Goal: Task Accomplishment & Management: Use online tool/utility

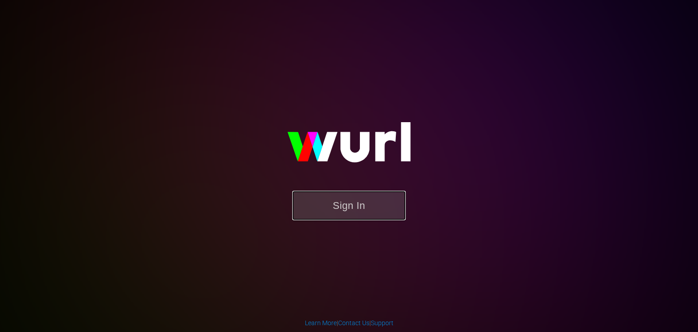
click at [327, 205] on button "Sign In" at bounding box center [349, 206] width 114 height 30
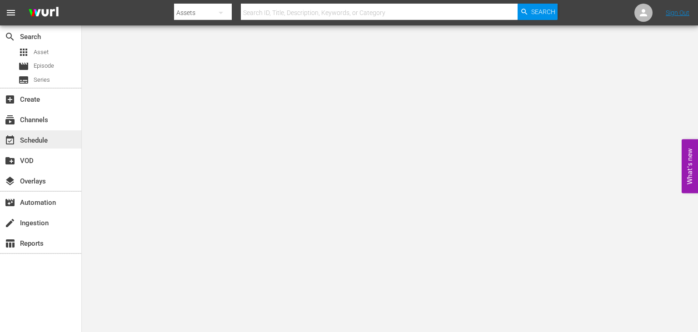
click at [35, 141] on div "event_available Schedule" at bounding box center [25, 139] width 51 height 8
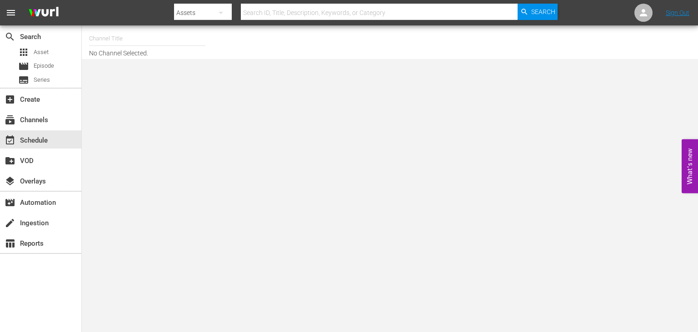
click at [186, 37] on input "text" at bounding box center [147, 39] width 116 height 22
click at [212, 55] on div "Like [PERSON_NAME] (1237 - futuretoday_likenastya_1)" at bounding box center [213, 64] width 235 height 22
type input "Like [PERSON_NAME] (1237 - futuretoday_likenastya_1)"
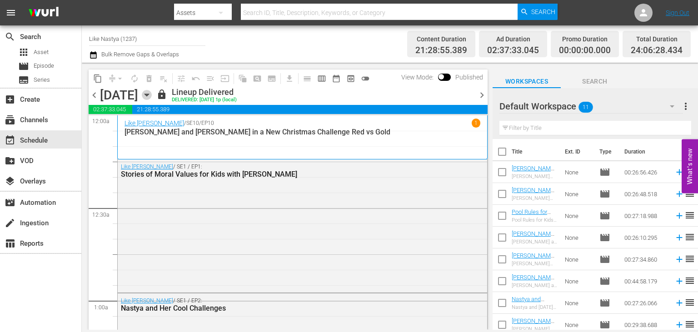
click at [152, 100] on icon "button" at bounding box center [147, 95] width 10 height 10
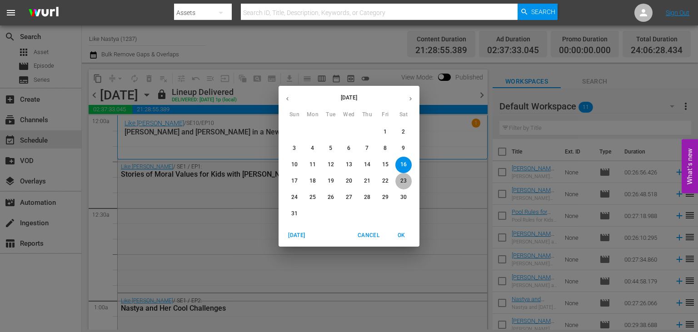
click at [398, 179] on span "23" at bounding box center [403, 181] width 16 height 8
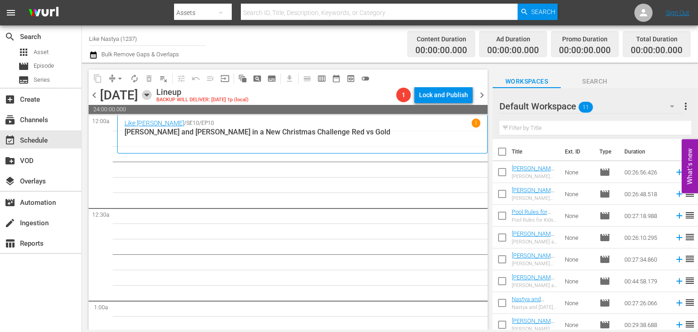
click at [152, 95] on icon "button" at bounding box center [147, 95] width 10 height 10
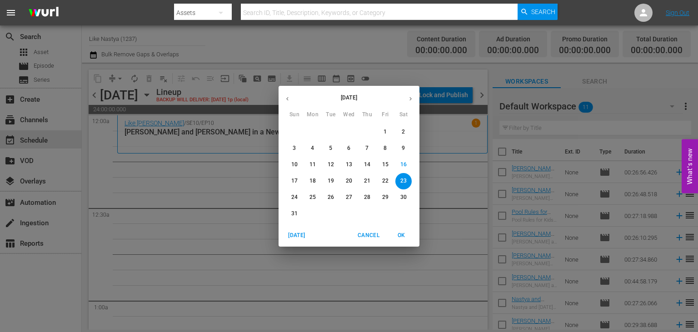
click at [406, 164] on p "16" at bounding box center [403, 165] width 6 height 8
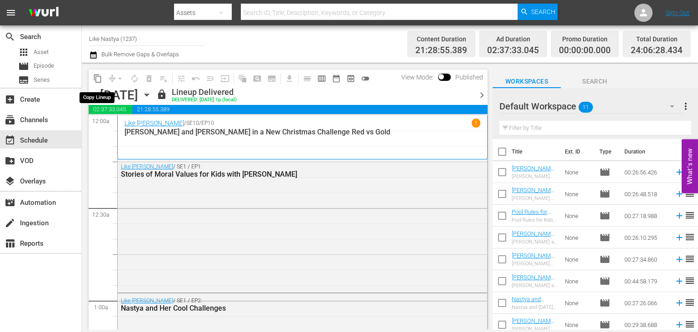
click at [99, 76] on span "content_copy" at bounding box center [97, 78] width 9 height 9
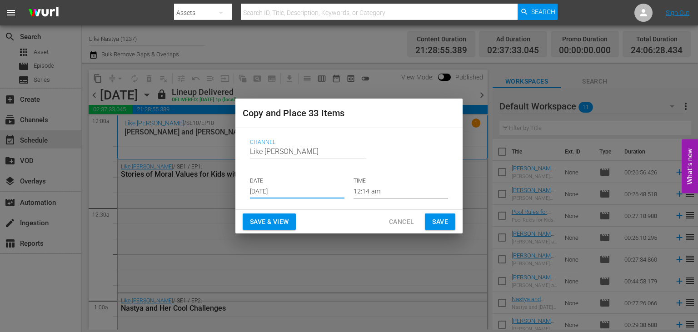
click at [332, 188] on input "[DATE]" at bounding box center [297, 192] width 94 height 14
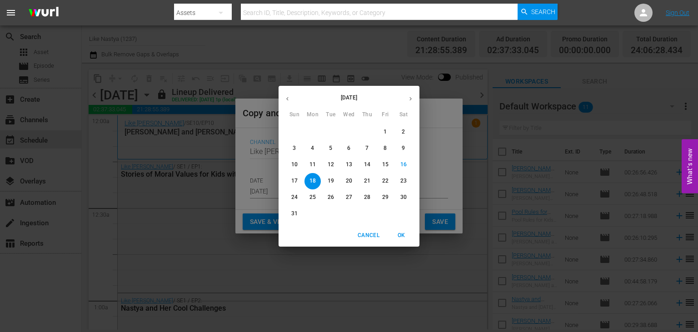
click at [398, 183] on span "23" at bounding box center [403, 181] width 16 height 8
type input "[DATE]"
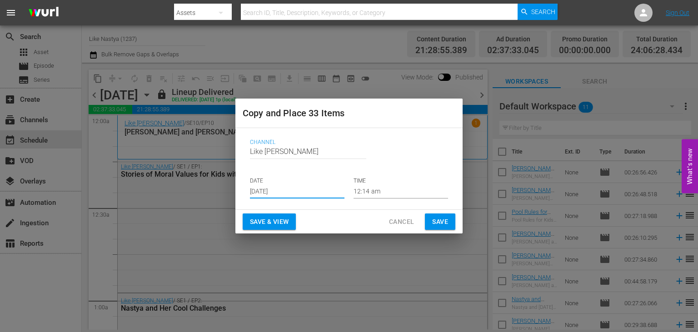
click at [293, 220] on button "Save & View" at bounding box center [269, 221] width 53 height 17
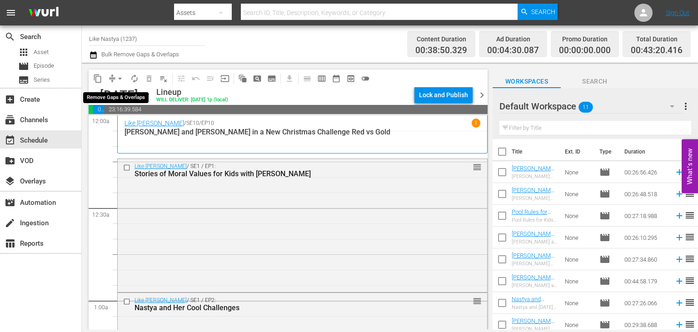
click at [120, 77] on span "arrow_drop_down" at bounding box center [119, 78] width 9 height 9
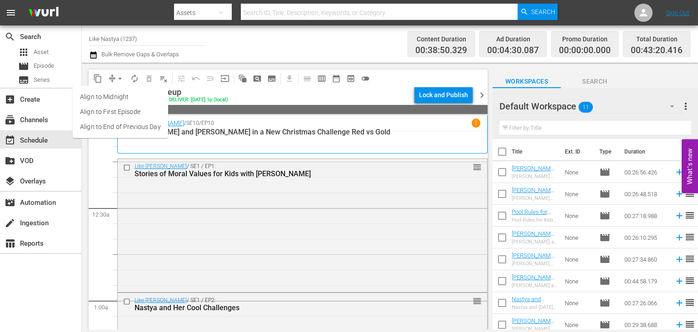
click at [154, 126] on li "Align to End of Previous Day" at bounding box center [120, 126] width 95 height 15
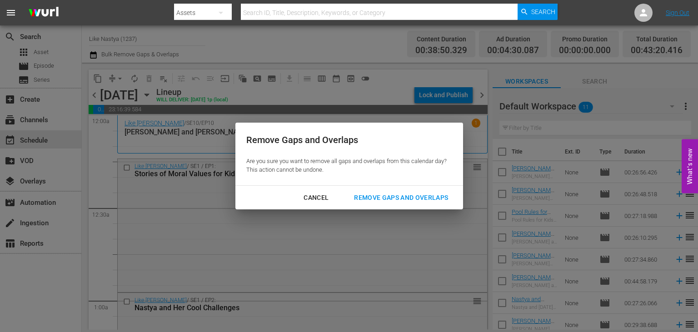
click at [416, 194] on div "Remove Gaps and Overlaps" at bounding box center [400, 197] width 109 height 11
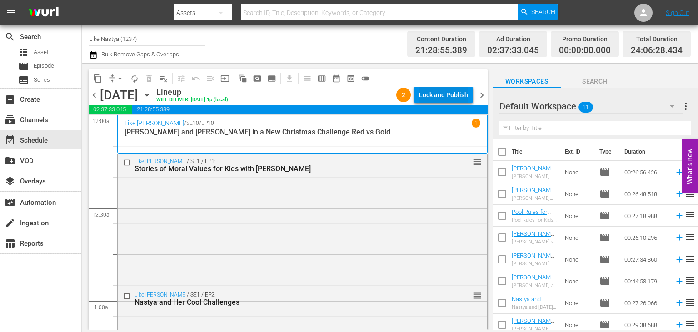
click at [441, 96] on div "Lock and Publish" at bounding box center [443, 95] width 49 height 16
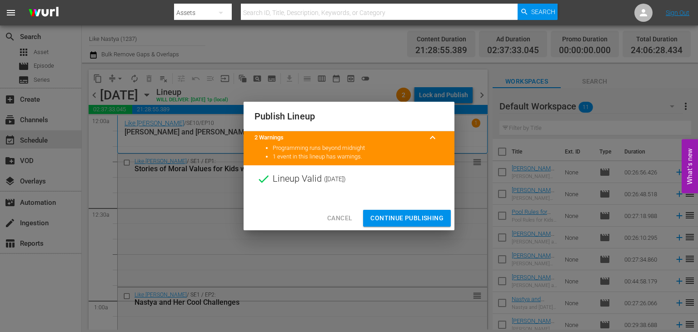
click at [422, 215] on span "Continue Publishing" at bounding box center [406, 218] width 73 height 11
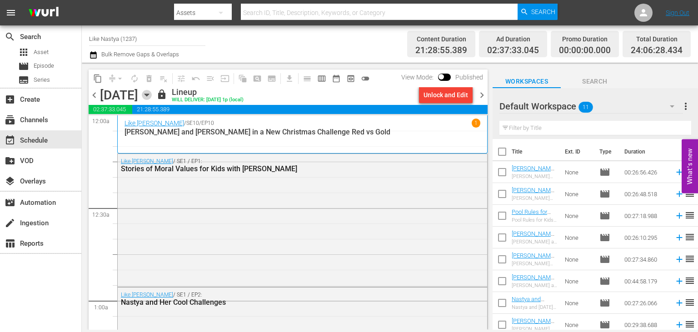
click at [148, 95] on icon "button" at bounding box center [146, 95] width 4 height 2
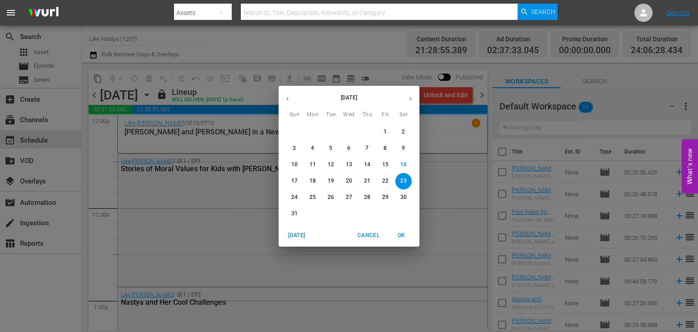
click at [287, 179] on span "17" at bounding box center [294, 181] width 16 height 8
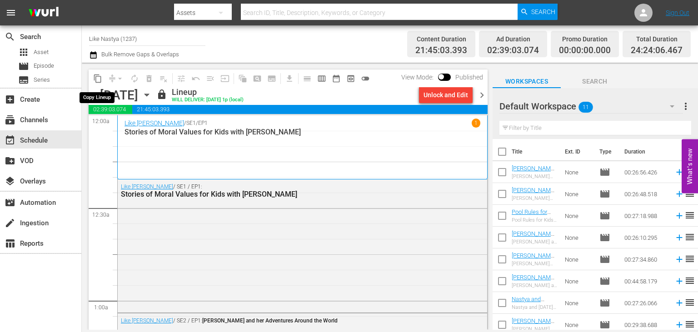
click at [99, 75] on span "content_copy" at bounding box center [97, 78] width 9 height 9
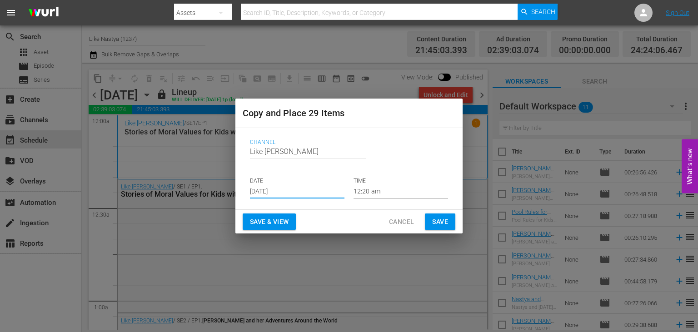
click at [315, 188] on input "[DATE]" at bounding box center [297, 192] width 94 height 14
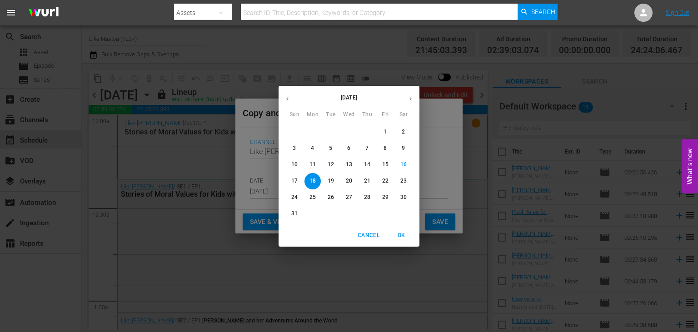
click at [302, 196] on span "24" at bounding box center [294, 197] width 16 height 8
type input "[DATE]"
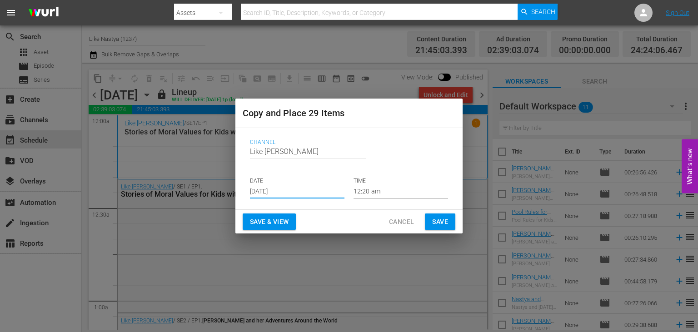
click at [288, 222] on span "Save & View" at bounding box center [269, 221] width 39 height 11
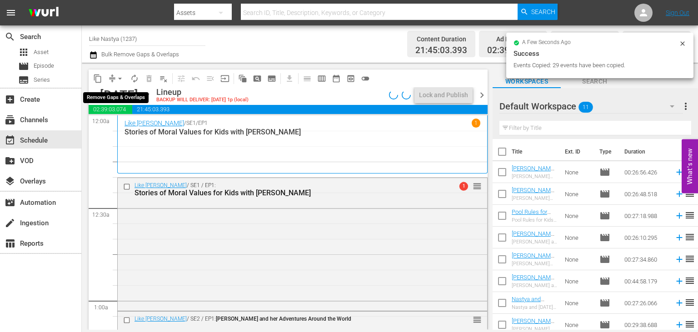
click at [116, 77] on span "arrow_drop_down" at bounding box center [119, 78] width 9 height 9
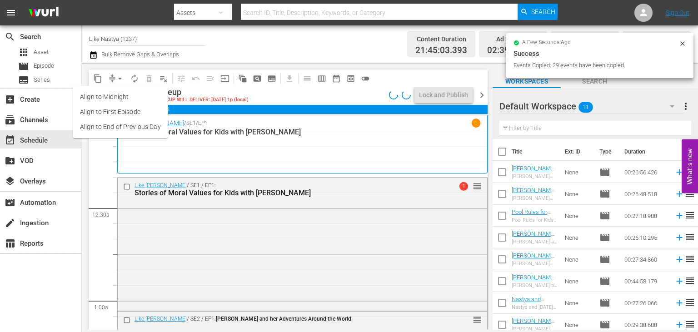
click at [152, 124] on li "Align to End of Previous Day" at bounding box center [120, 126] width 95 height 15
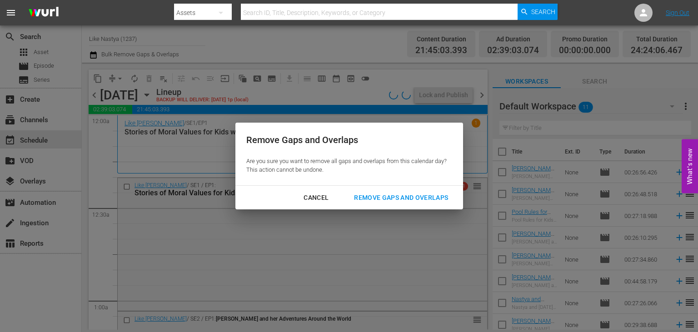
click at [420, 201] on div "Remove Gaps and Overlaps" at bounding box center [400, 197] width 109 height 11
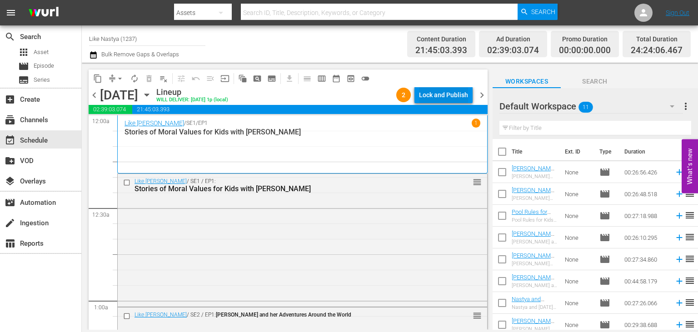
click at [444, 94] on div "Lock and Publish" at bounding box center [443, 95] width 49 height 16
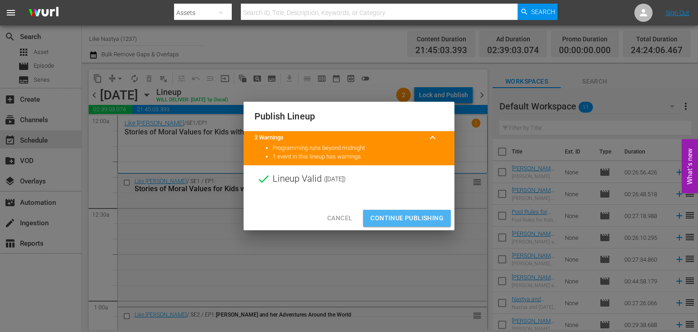
click at [406, 215] on span "Continue Publishing" at bounding box center [406, 218] width 73 height 11
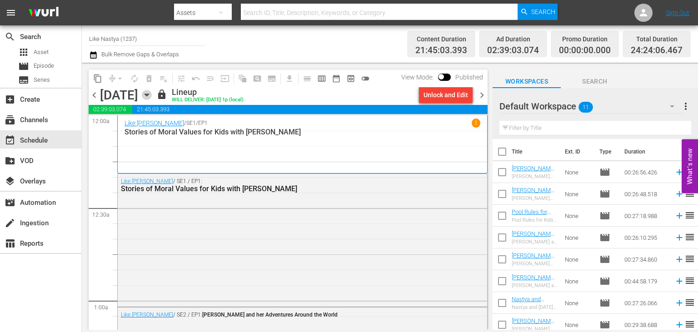
click at [152, 98] on icon "button" at bounding box center [147, 95] width 10 height 10
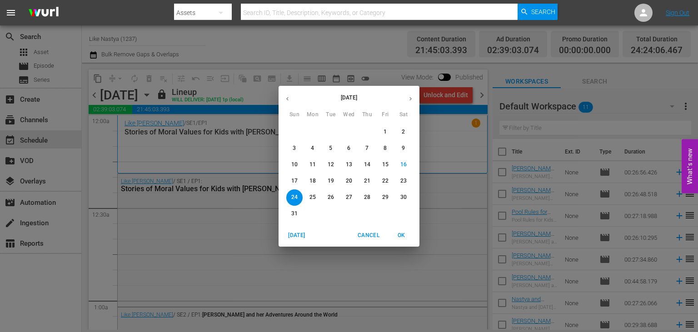
click at [318, 180] on span "18" at bounding box center [312, 181] width 16 height 8
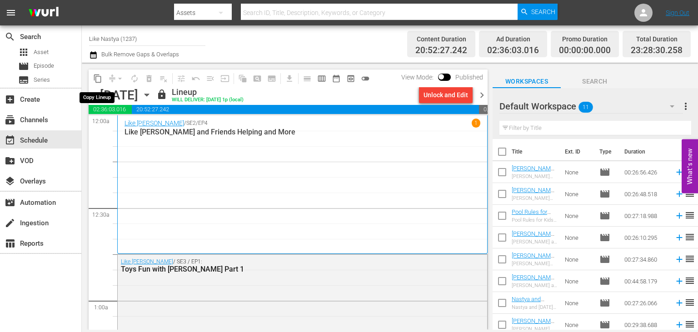
click at [98, 76] on span "content_copy" at bounding box center [97, 78] width 9 height 9
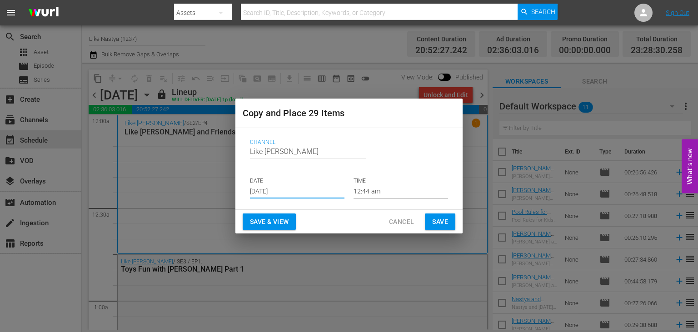
click at [325, 197] on input "[DATE]" at bounding box center [297, 192] width 94 height 14
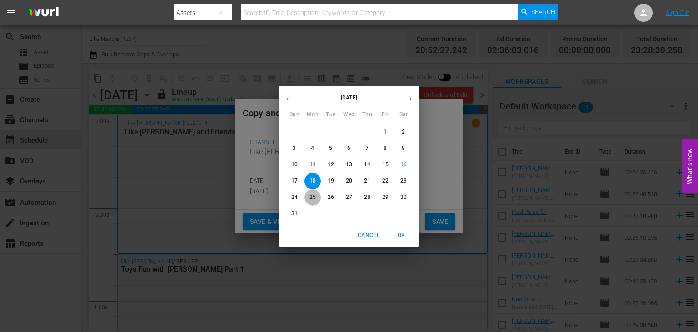
click at [312, 202] on button "25" at bounding box center [312, 197] width 16 height 16
type input "[DATE]"
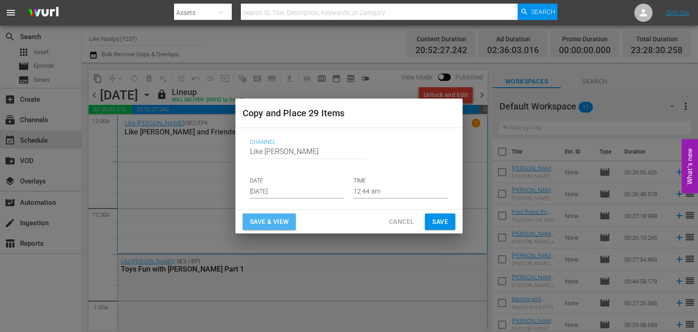
click at [272, 220] on span "Save & View" at bounding box center [269, 221] width 39 height 11
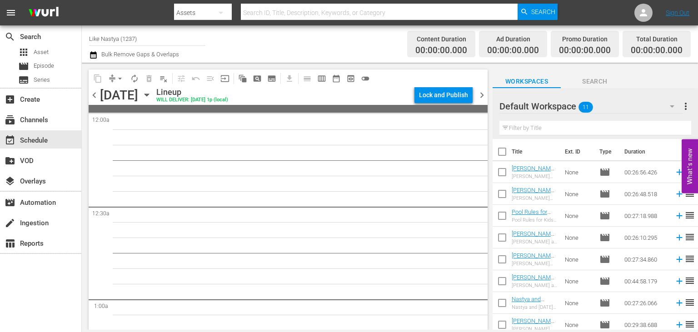
click at [154, 100] on div "[DATE] [DATE]" at bounding box center [127, 95] width 54 height 15
click at [152, 97] on icon "button" at bounding box center [147, 95] width 10 height 10
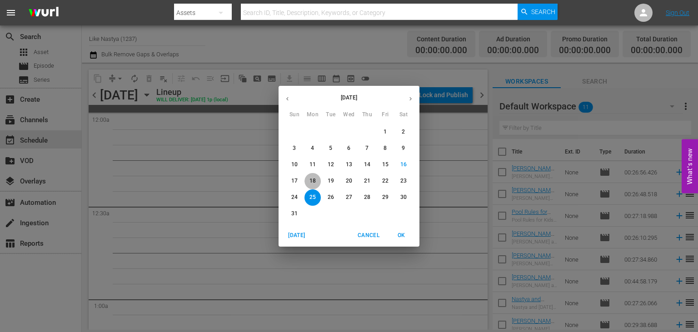
click at [315, 181] on p "18" at bounding box center [312, 181] width 6 height 8
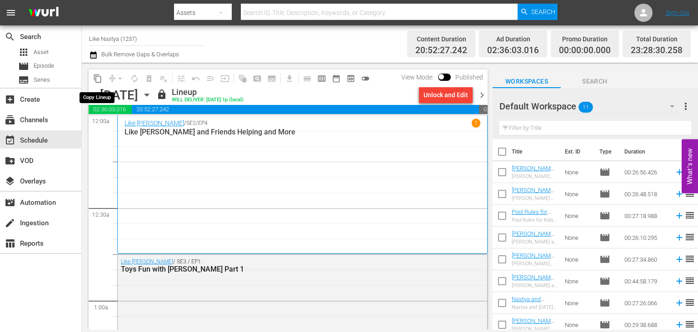
click at [95, 74] on button "content_copy" at bounding box center [97, 78] width 15 height 15
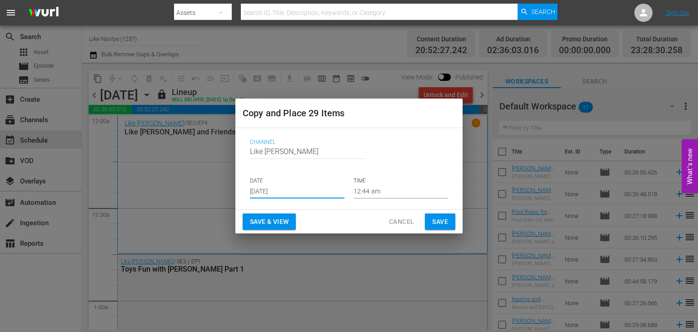
click at [302, 187] on input "[DATE]" at bounding box center [297, 192] width 94 height 14
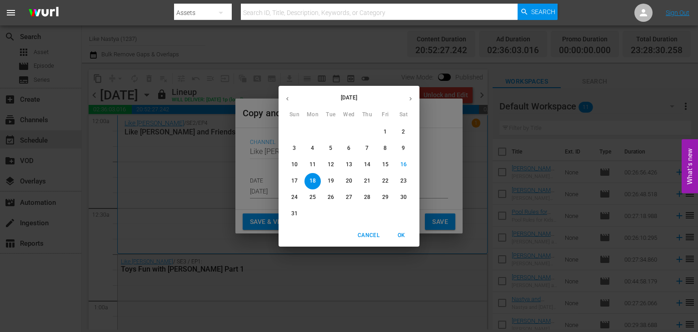
click at [312, 197] on p "25" at bounding box center [312, 197] width 6 height 8
type input "[DATE]"
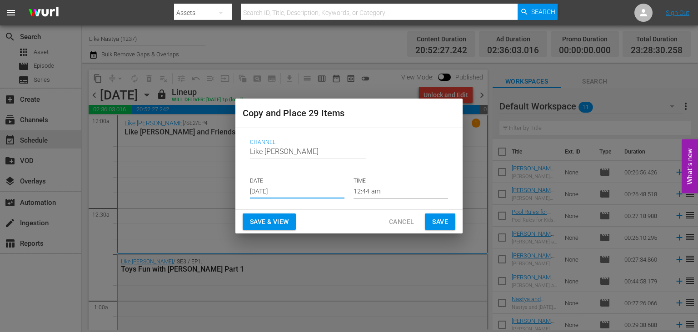
click at [271, 221] on span "Save & View" at bounding box center [269, 221] width 39 height 11
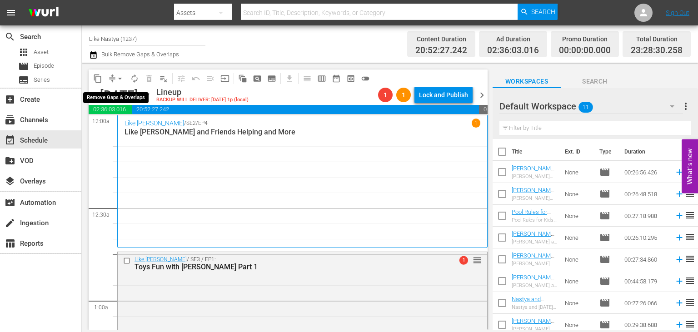
click at [119, 74] on button "arrow_drop_down" at bounding box center [120, 78] width 15 height 15
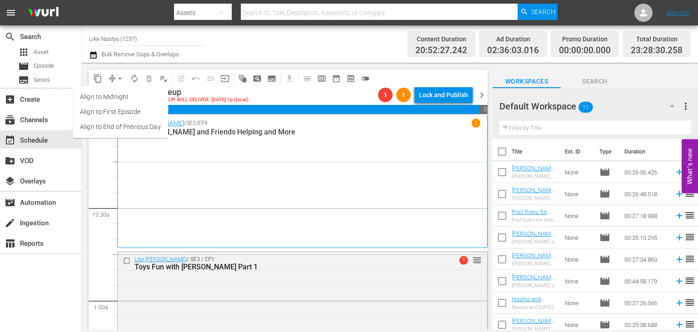
click at [147, 127] on li "Align to End of Previous Day" at bounding box center [120, 126] width 95 height 15
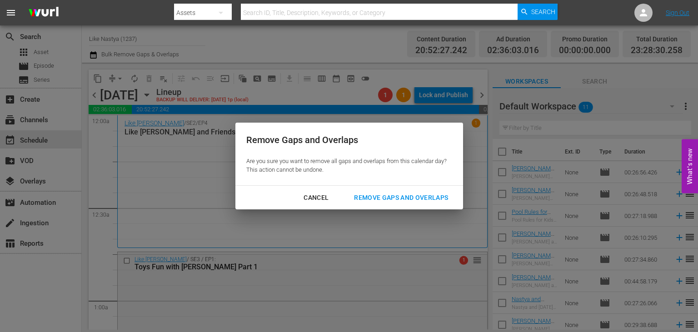
click at [401, 191] on button "Remove Gaps and Overlaps" at bounding box center [401, 197] width 116 height 17
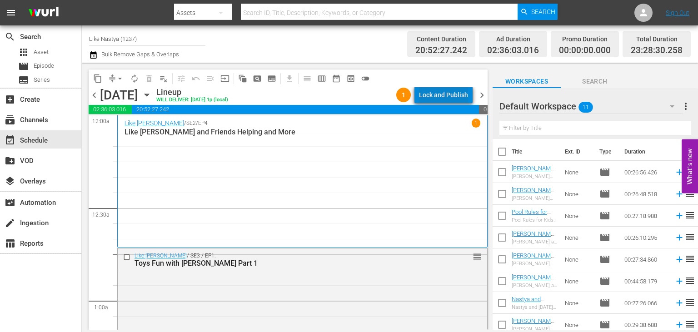
click at [454, 101] on div "Lock and Publish" at bounding box center [443, 95] width 49 height 16
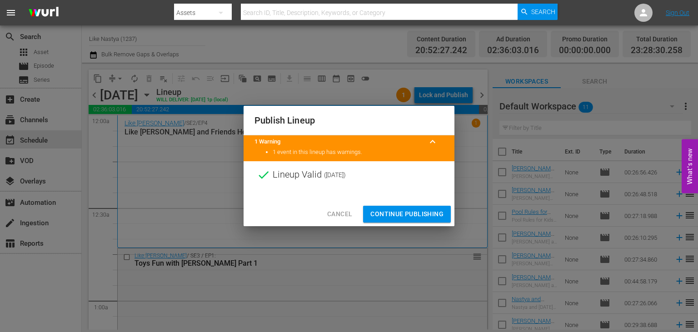
click at [406, 211] on span "Continue Publishing" at bounding box center [406, 213] width 73 height 11
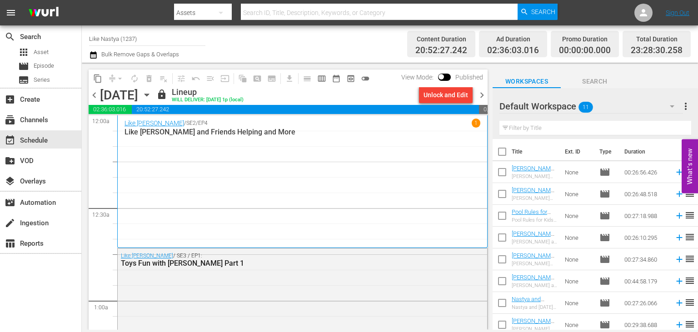
click at [152, 98] on icon "button" at bounding box center [147, 95] width 10 height 10
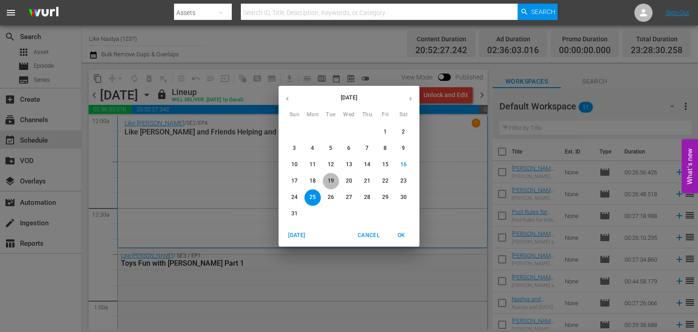
click at [325, 179] on span "19" at bounding box center [330, 181] width 16 height 8
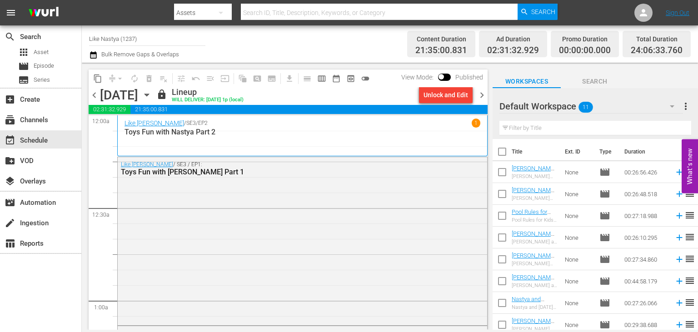
click at [95, 75] on span "content_copy" at bounding box center [97, 78] width 9 height 9
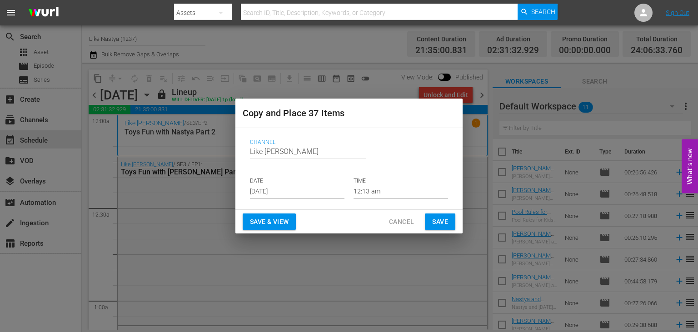
click at [313, 195] on input "[DATE]" at bounding box center [297, 192] width 94 height 14
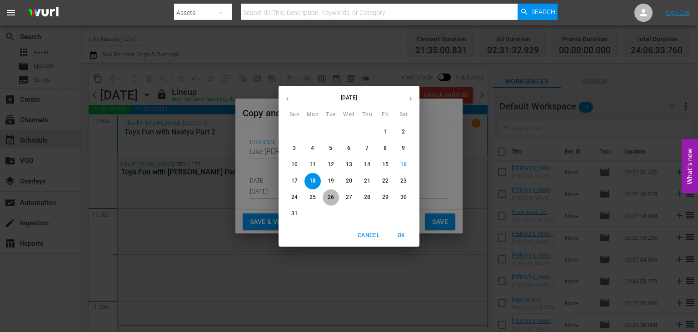
click at [328, 200] on p "26" at bounding box center [330, 197] width 6 height 8
type input "[DATE]"
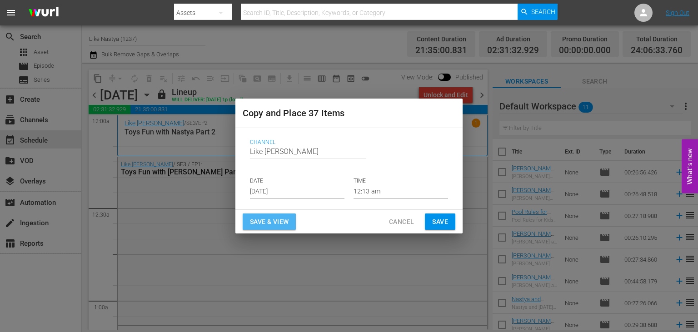
click at [283, 219] on span "Save & View" at bounding box center [269, 221] width 39 height 11
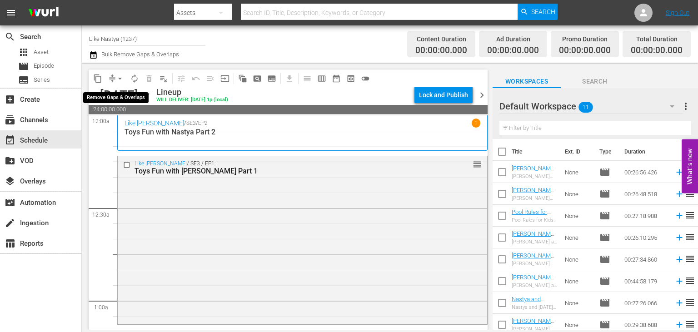
click at [117, 79] on span "arrow_drop_down" at bounding box center [119, 78] width 9 height 9
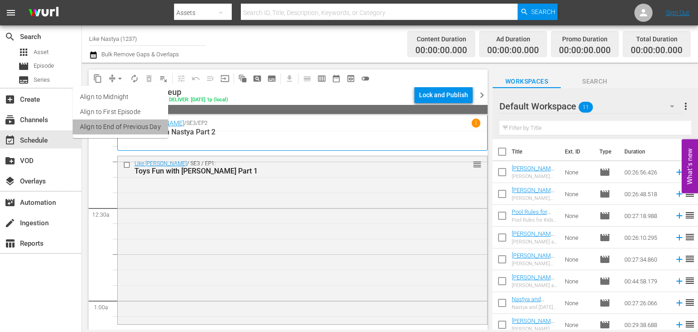
click at [153, 132] on li "Align to End of Previous Day" at bounding box center [120, 126] width 95 height 15
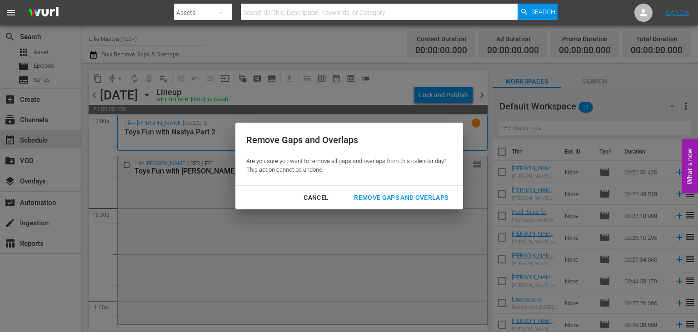
click at [411, 193] on div "Remove Gaps and Overlaps" at bounding box center [400, 197] width 109 height 11
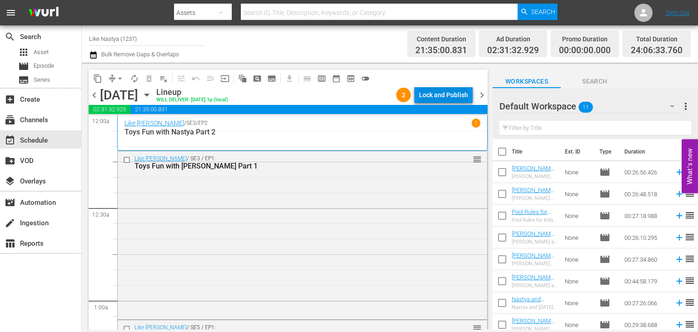
click at [436, 94] on div "Lock and Publish" at bounding box center [443, 95] width 49 height 16
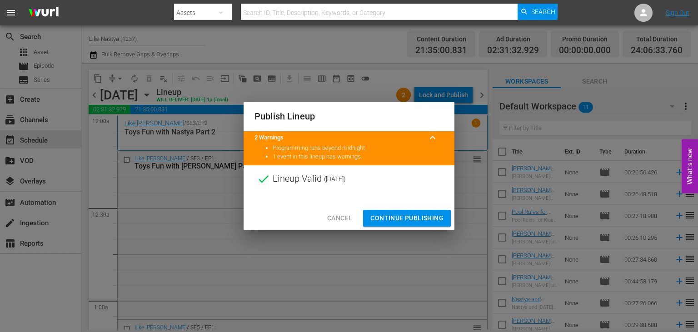
click at [408, 215] on span "Continue Publishing" at bounding box center [406, 218] width 73 height 11
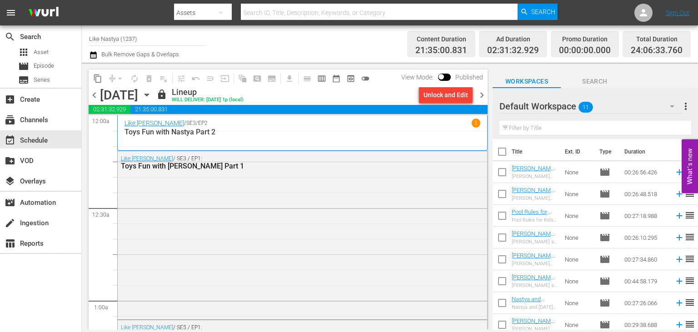
click at [152, 94] on icon "button" at bounding box center [147, 95] width 10 height 10
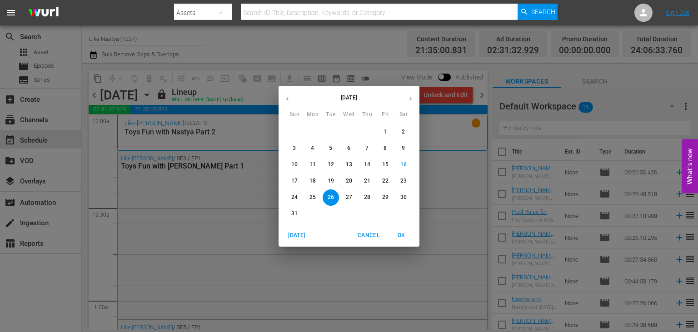
click at [348, 180] on p "20" at bounding box center [349, 181] width 6 height 8
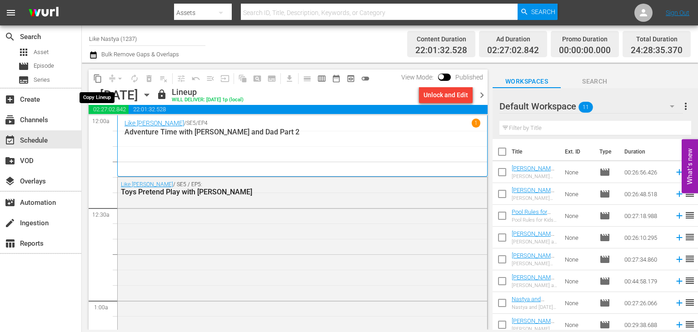
click at [98, 80] on span "content_copy" at bounding box center [97, 78] width 9 height 9
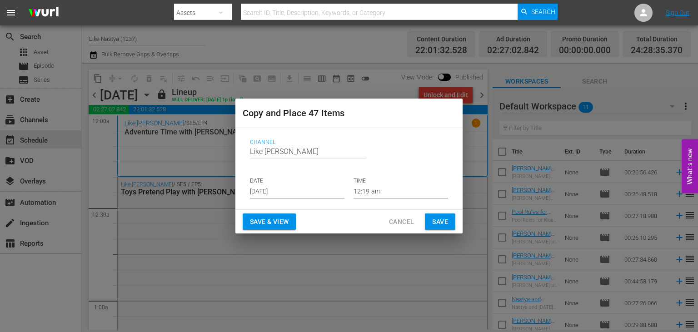
click at [290, 186] on input "[DATE]" at bounding box center [297, 192] width 94 height 14
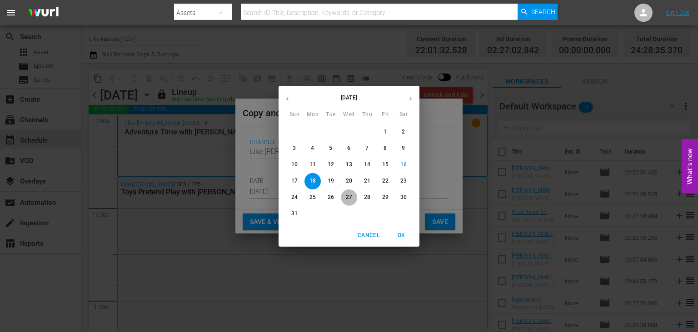
click at [351, 196] on p "27" at bounding box center [349, 197] width 6 height 8
type input "[DATE]"
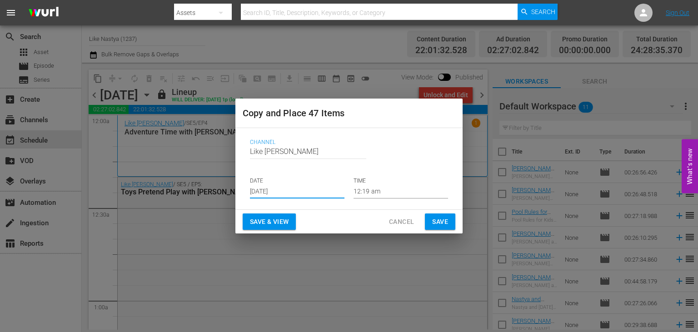
click at [287, 221] on span "Save & View" at bounding box center [269, 221] width 39 height 11
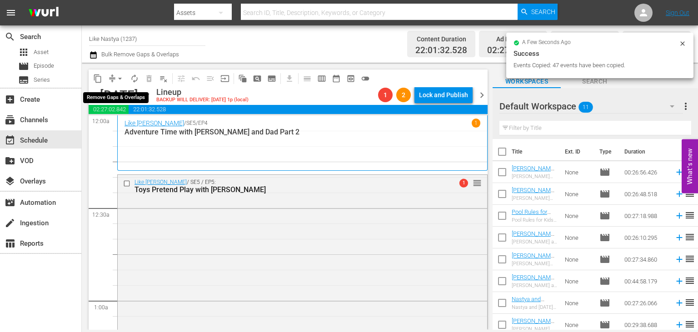
click at [117, 77] on span "arrow_drop_down" at bounding box center [119, 78] width 9 height 9
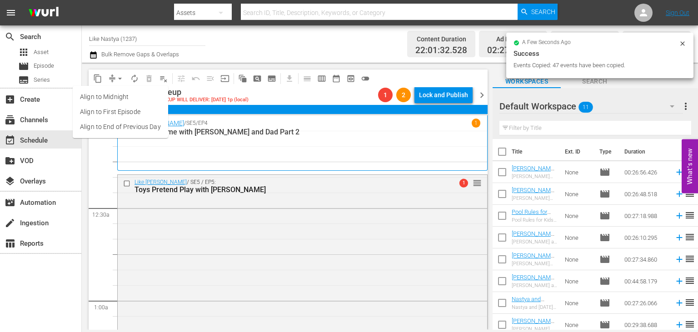
click at [153, 125] on li "Align to End of Previous Day" at bounding box center [120, 126] width 95 height 15
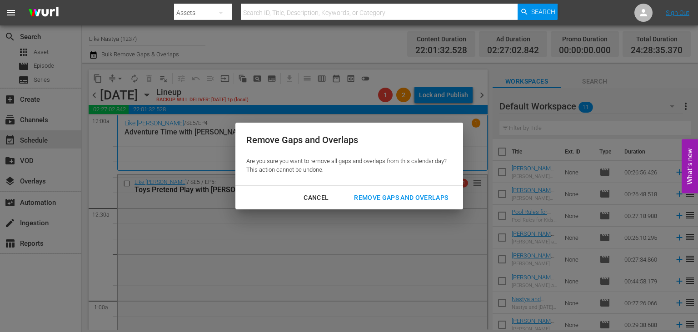
click at [388, 196] on div "Remove Gaps and Overlaps" at bounding box center [400, 197] width 109 height 11
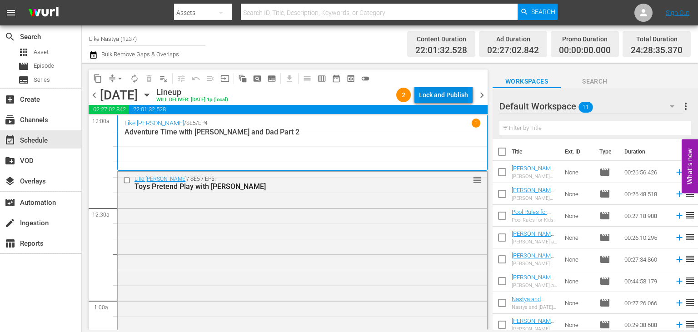
click at [430, 90] on div "Lock and Publish" at bounding box center [443, 95] width 49 height 16
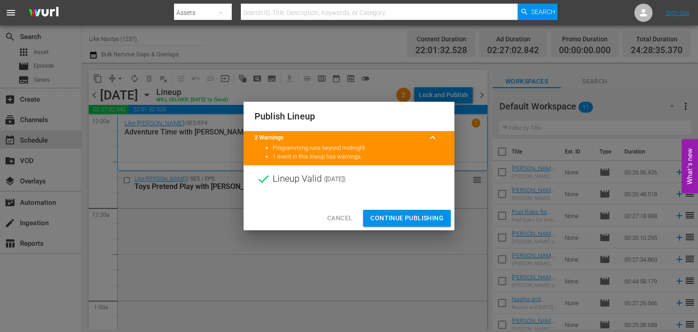
click at [417, 219] on span "Continue Publishing" at bounding box center [406, 218] width 73 height 11
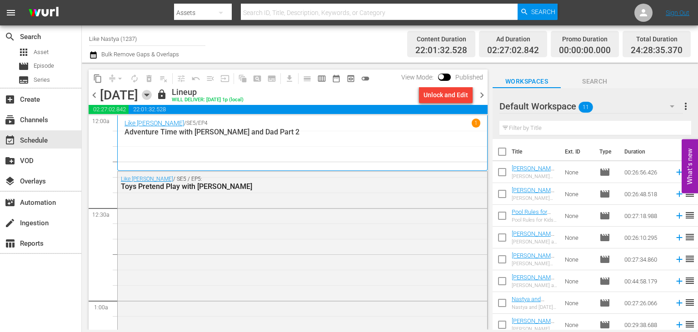
click at [148, 94] on icon "button" at bounding box center [146, 95] width 4 height 2
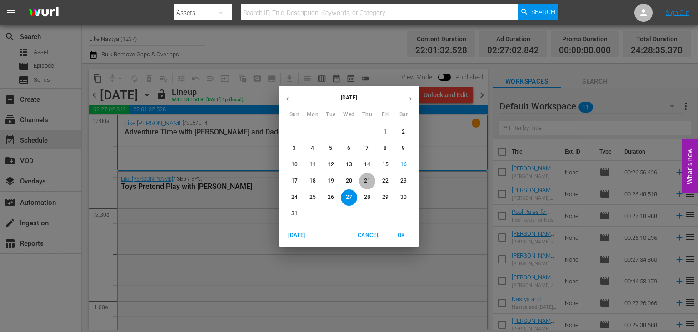
click at [372, 174] on button "21" at bounding box center [367, 181] width 16 height 16
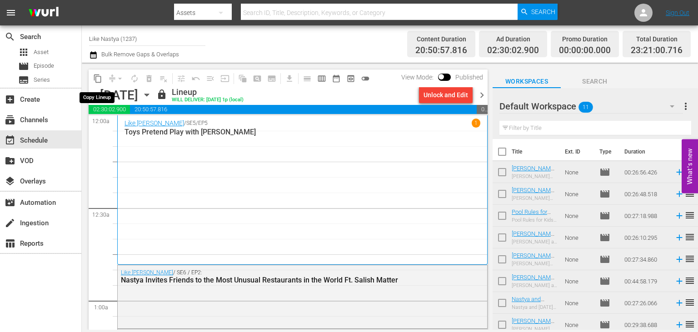
click at [100, 79] on span "content_copy" at bounding box center [97, 78] width 9 height 9
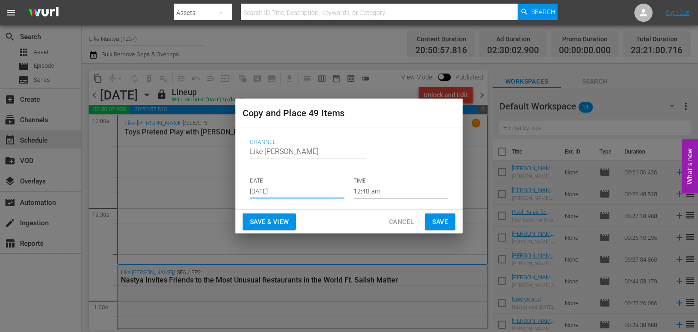
click at [302, 193] on input "[DATE]" at bounding box center [297, 192] width 94 height 14
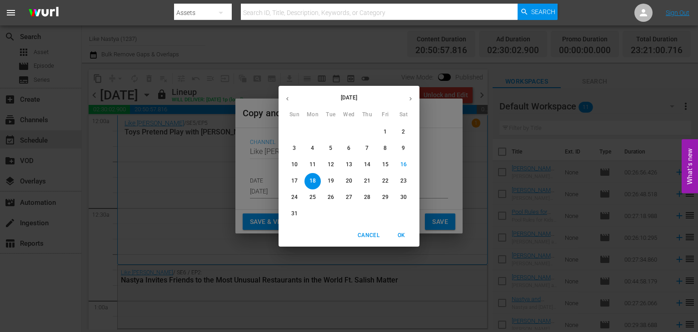
click at [369, 197] on p "28" at bounding box center [367, 197] width 6 height 8
type input "[DATE]"
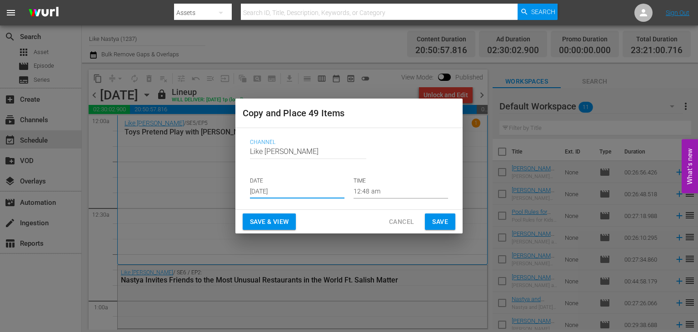
click at [272, 220] on span "Save & View" at bounding box center [269, 221] width 39 height 11
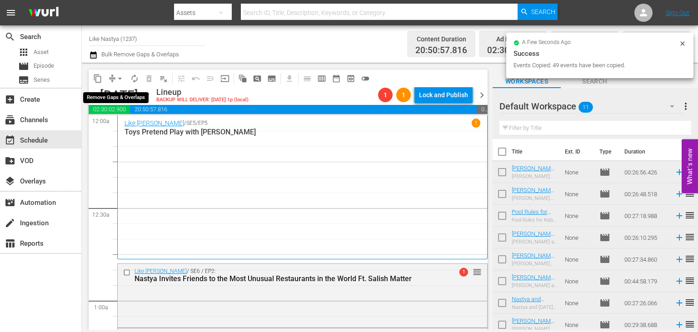
click at [119, 75] on span "arrow_drop_down" at bounding box center [119, 78] width 9 height 9
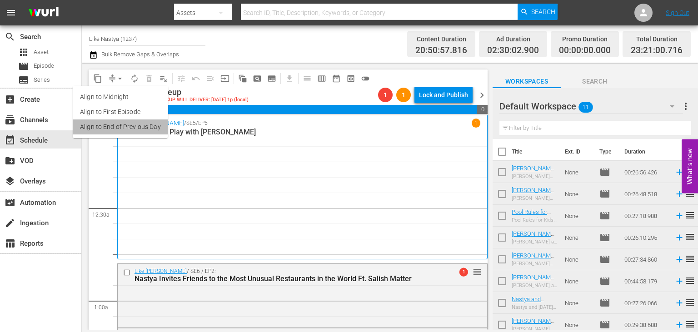
click at [136, 125] on li "Align to End of Previous Day" at bounding box center [120, 126] width 95 height 15
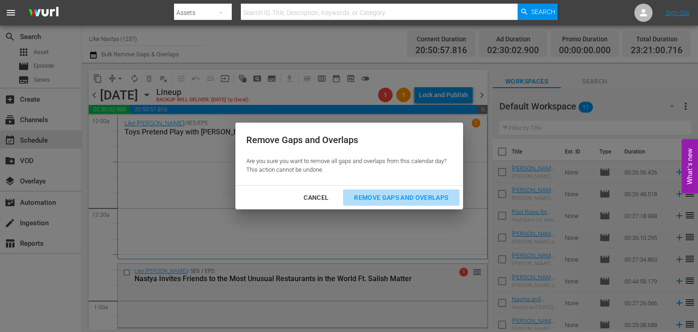
click at [397, 200] on div "Remove Gaps and Overlaps" at bounding box center [400, 197] width 109 height 11
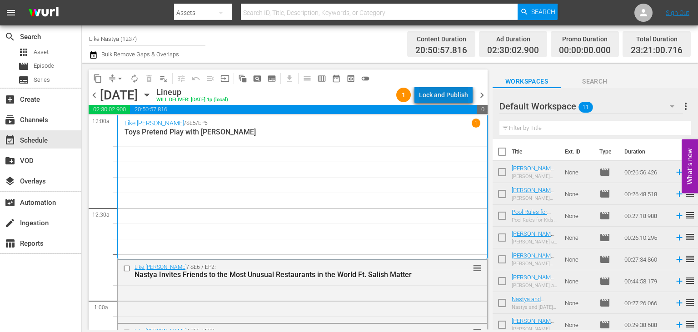
click at [452, 96] on div "Lock and Publish" at bounding box center [443, 95] width 49 height 16
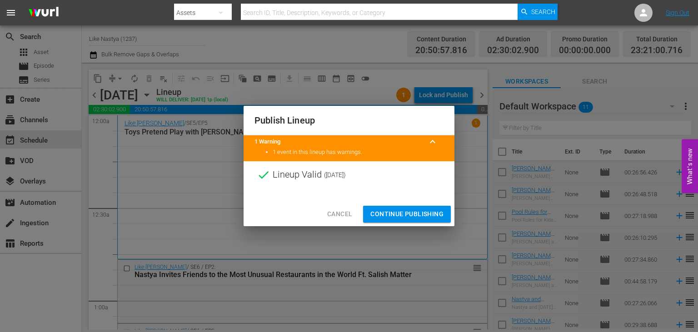
click at [392, 215] on span "Continue Publishing" at bounding box center [406, 213] width 73 height 11
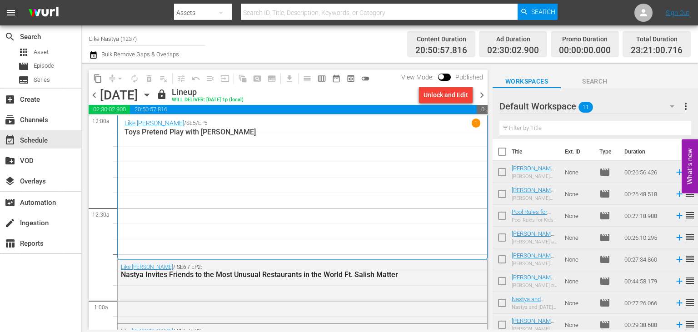
click at [152, 99] on icon "button" at bounding box center [147, 95] width 10 height 10
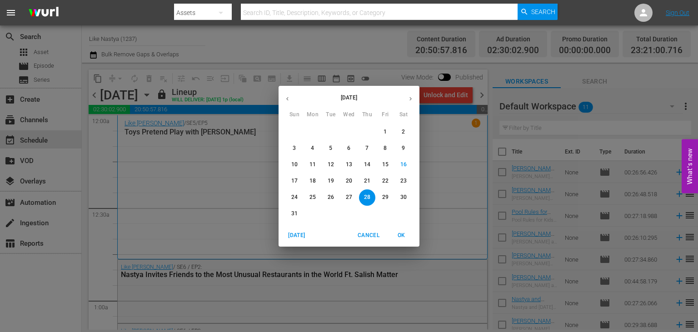
click at [388, 177] on button "22" at bounding box center [385, 181] width 16 height 16
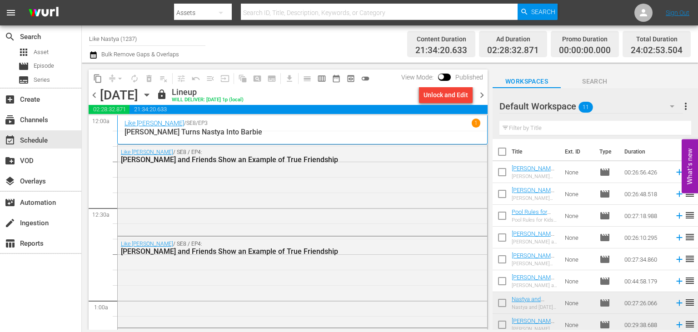
click at [95, 81] on span "content_copy" at bounding box center [97, 78] width 9 height 9
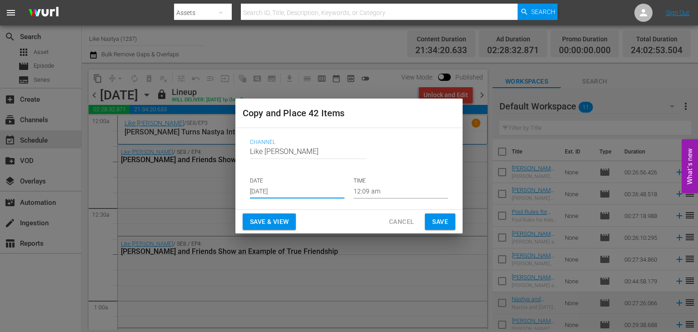
click at [292, 188] on input "[DATE]" at bounding box center [297, 192] width 94 height 14
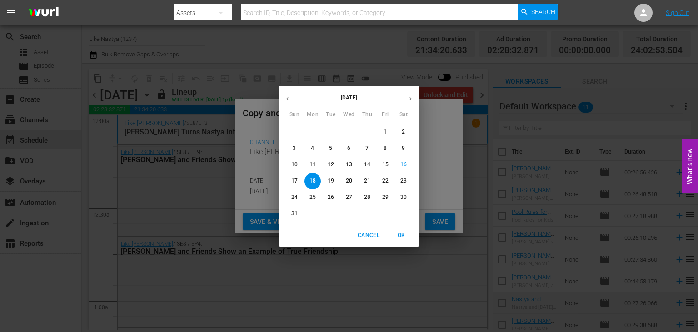
click at [382, 201] on button "29" at bounding box center [385, 197] width 16 height 16
type input "[DATE]"
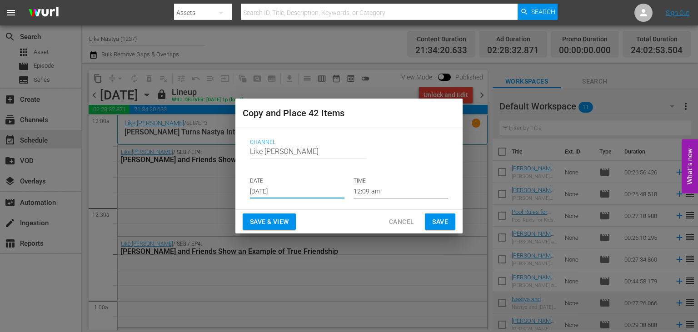
click at [290, 223] on button "Save & View" at bounding box center [269, 221] width 53 height 17
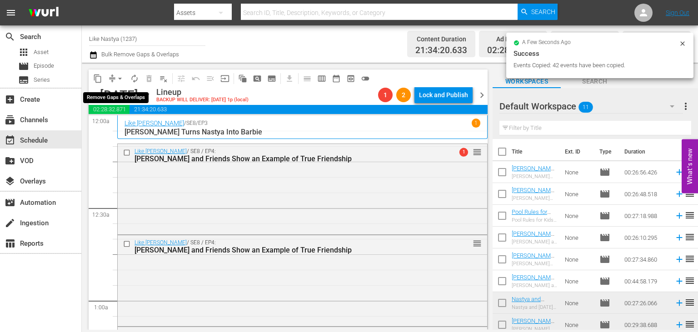
click at [119, 78] on span "arrow_drop_down" at bounding box center [119, 78] width 9 height 9
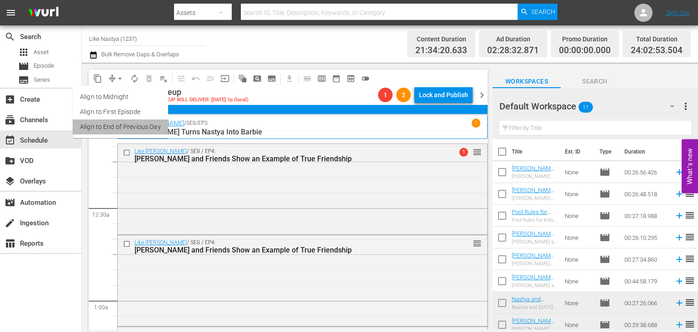
click at [144, 124] on li "Align to End of Previous Day" at bounding box center [120, 126] width 95 height 15
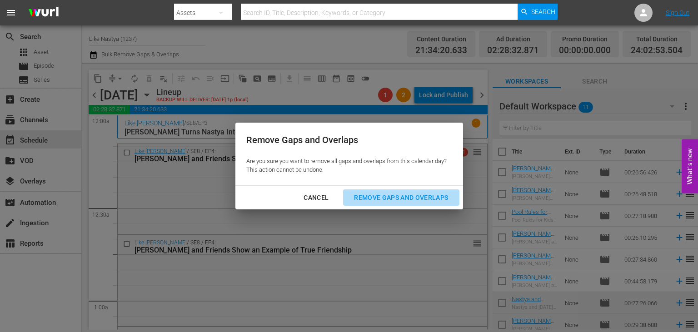
click at [426, 200] on div "Remove Gaps and Overlaps" at bounding box center [400, 197] width 109 height 11
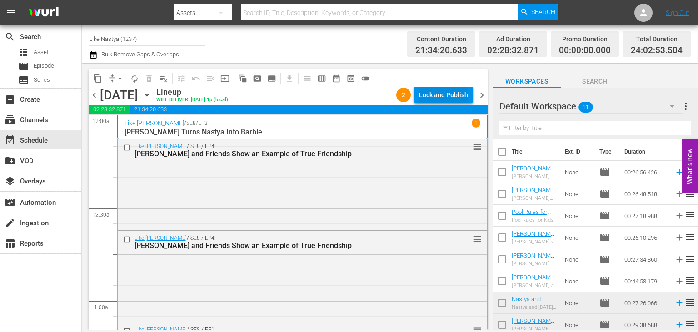
click at [460, 92] on div "Lock and Publish" at bounding box center [443, 95] width 49 height 16
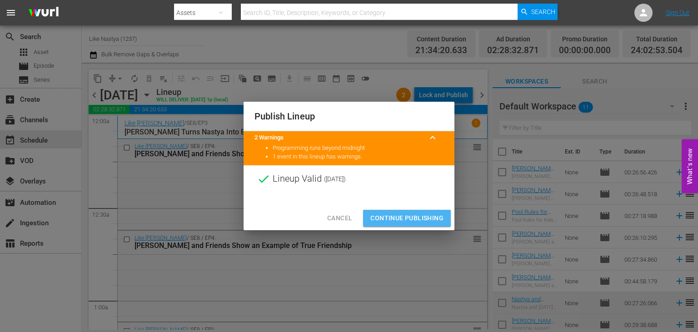
click at [406, 216] on span "Continue Publishing" at bounding box center [406, 218] width 73 height 11
